Goal: Task Accomplishment & Management: Complete application form

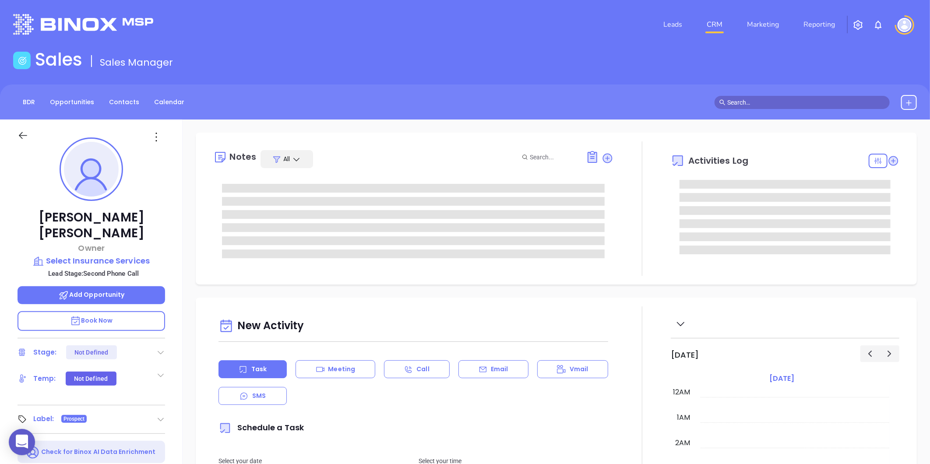
type input "[DATE]"
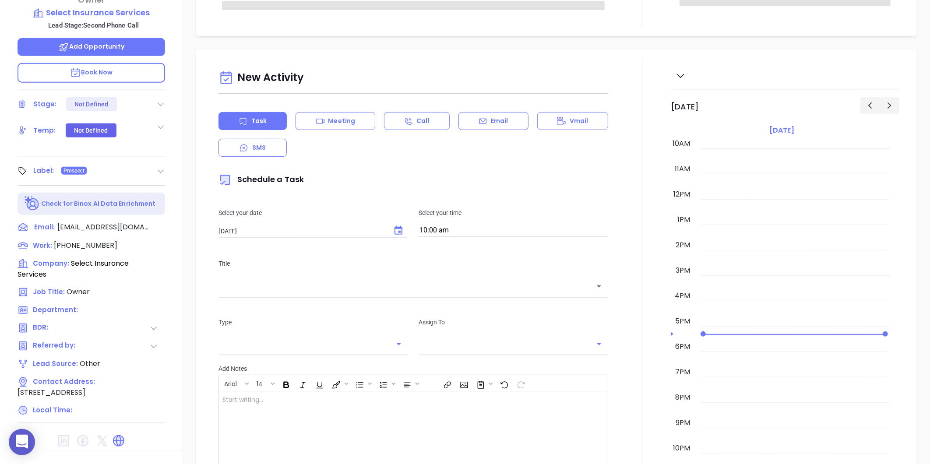
scroll to position [269, 0]
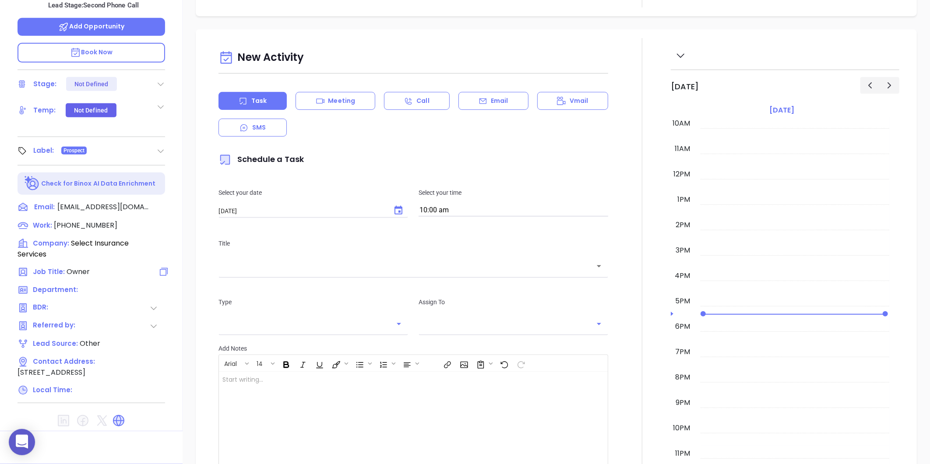
type input "[PERSON_NAME]"
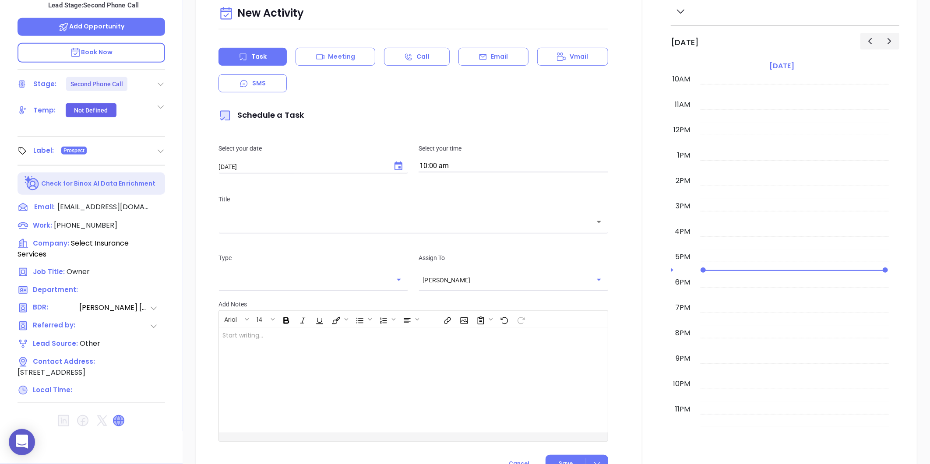
click at [115, 416] on icon at bounding box center [118, 421] width 11 height 11
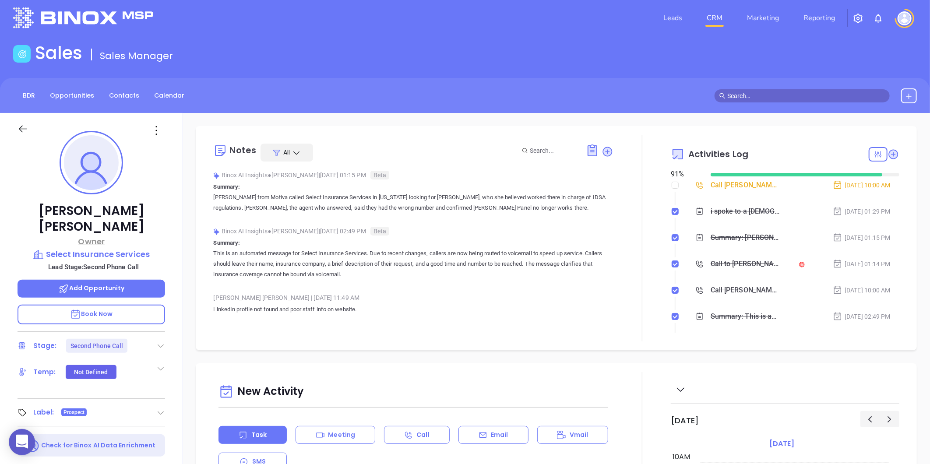
scroll to position [0, 0]
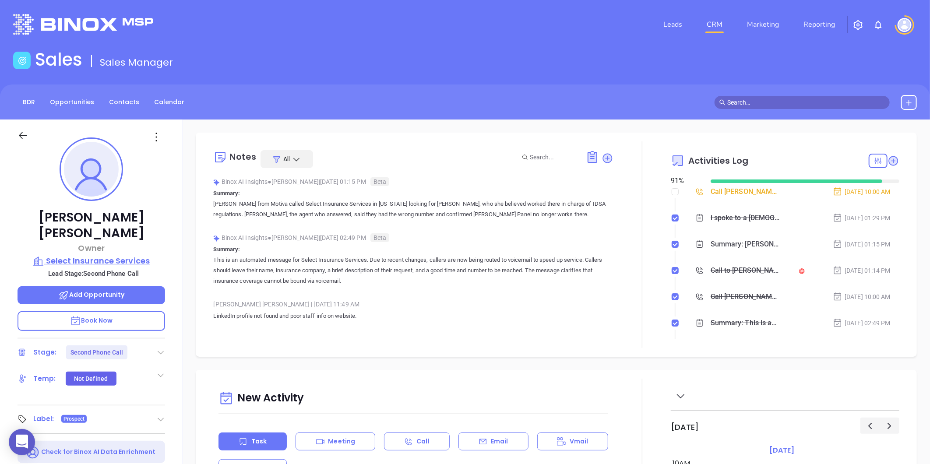
click at [116, 255] on p "Select Insurance Services" at bounding box center [92, 261] width 148 height 12
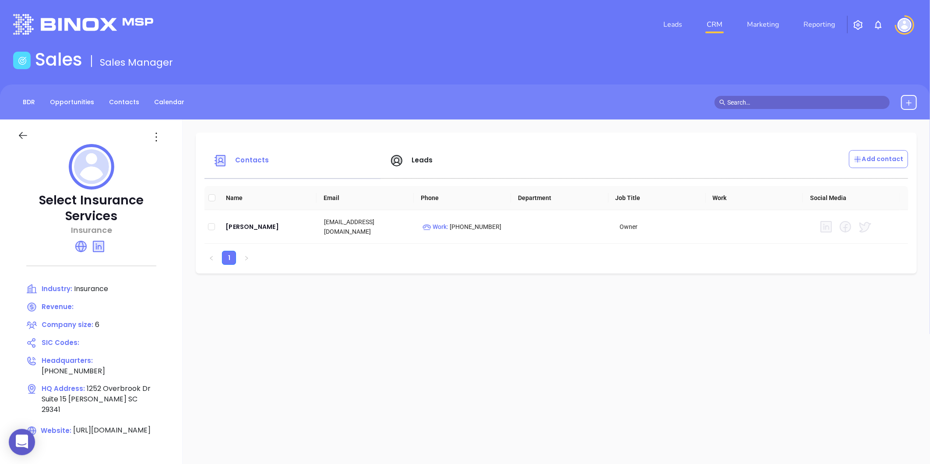
click at [28, 137] on icon at bounding box center [23, 135] width 11 height 11
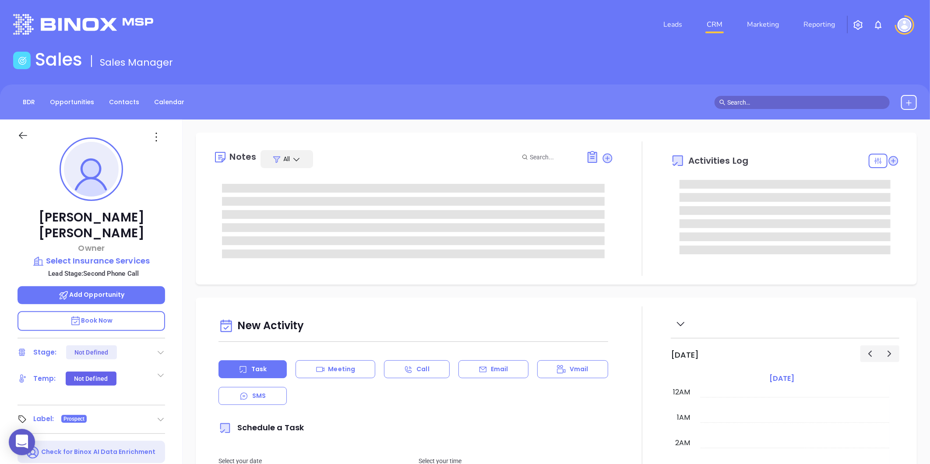
type input "[PERSON_NAME]"
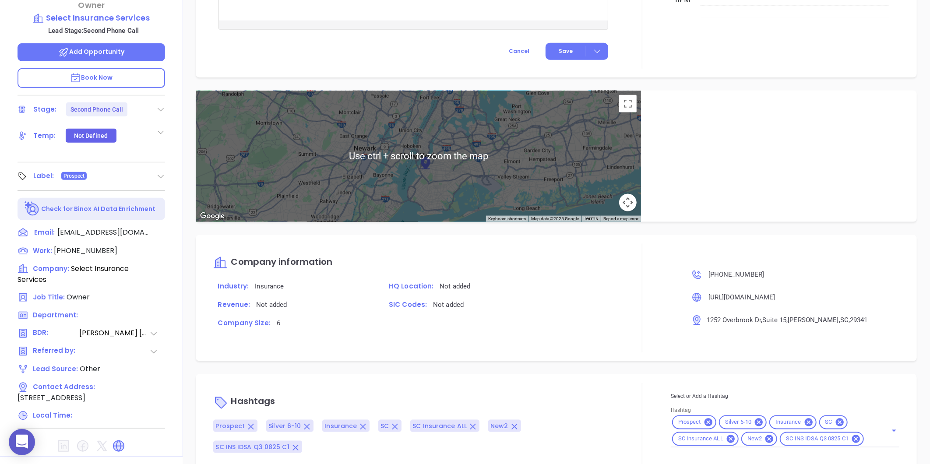
scroll to position [269, 0]
